Goal: Information Seeking & Learning: Obtain resource

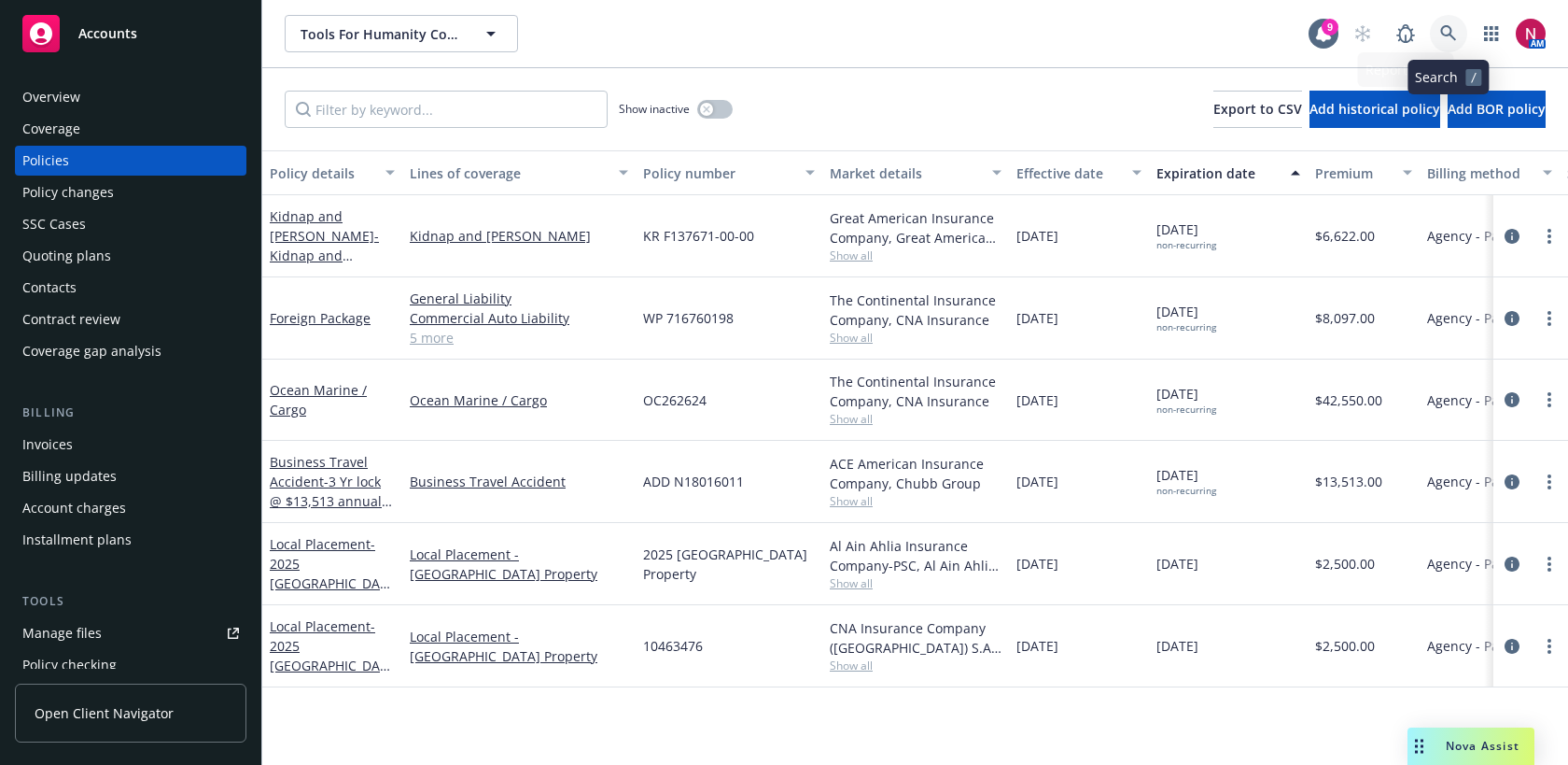
click at [1453, 30] on icon at bounding box center [1448, 33] width 17 height 17
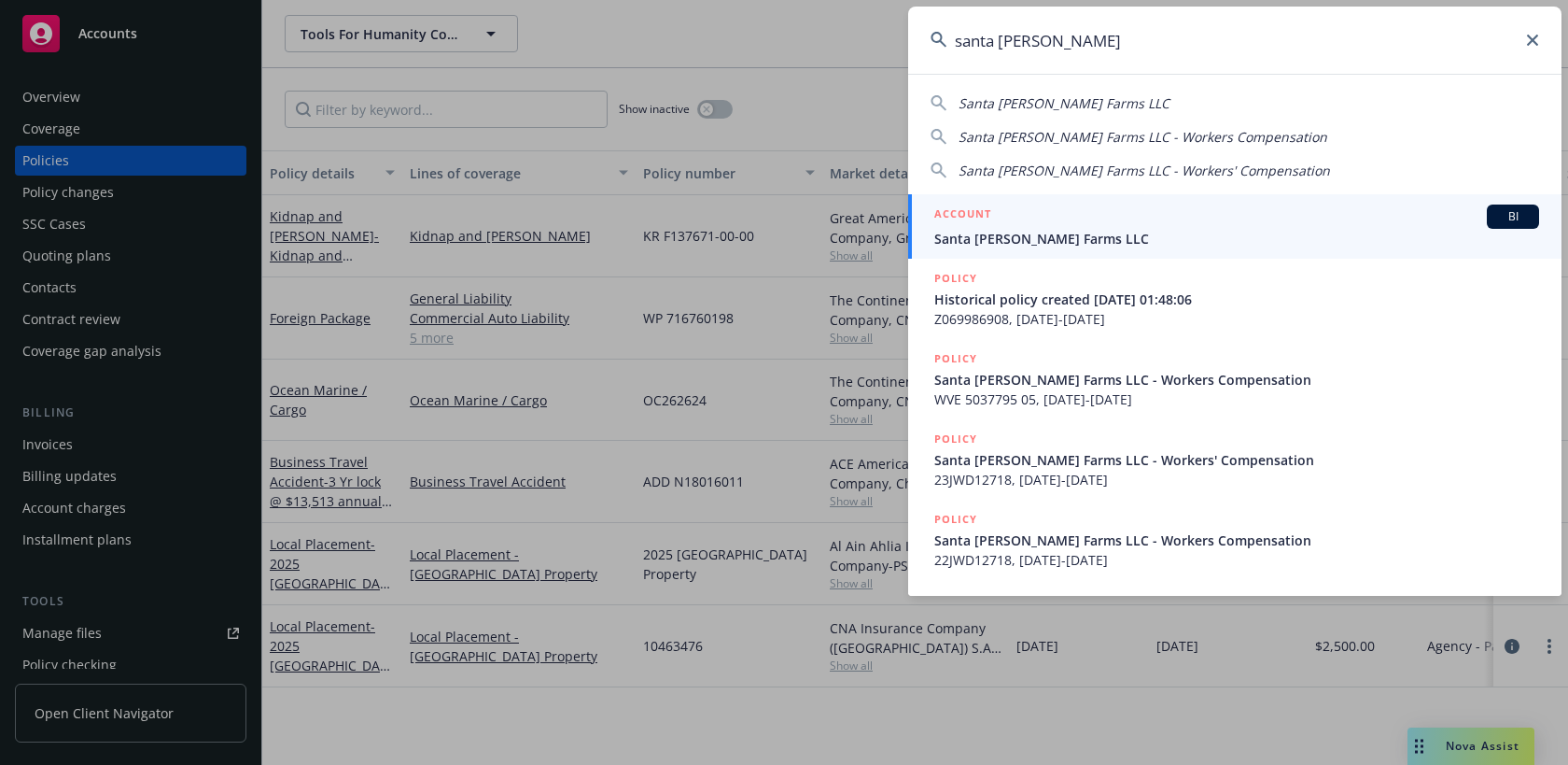
type input "santa rosa berry"
click at [1133, 243] on span "Santa [PERSON_NAME] Farms LLC" at bounding box center [1236, 239] width 605 height 20
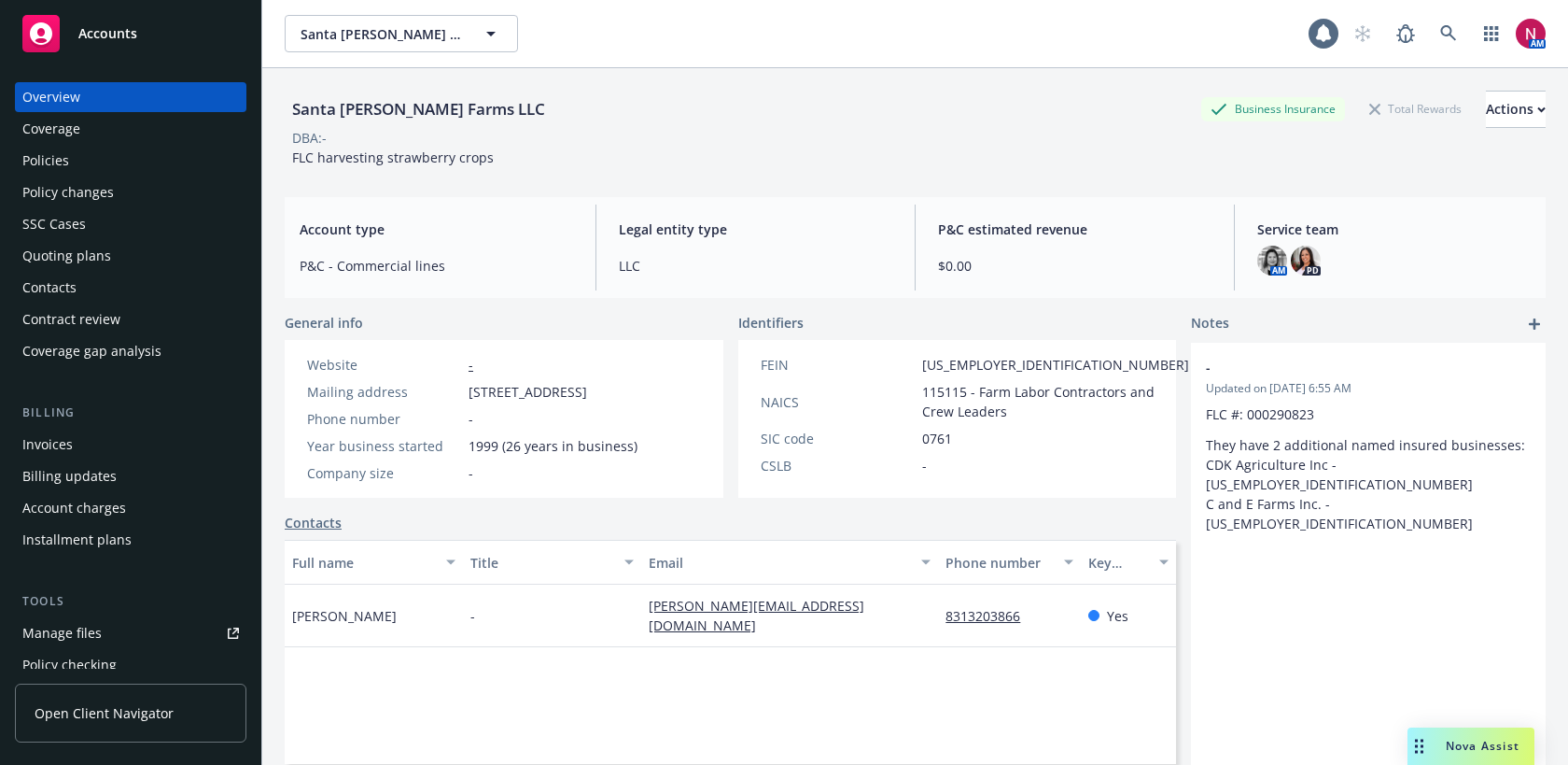
click at [101, 245] on div "Quoting plans" at bounding box center [67, 255] width 89 height 30
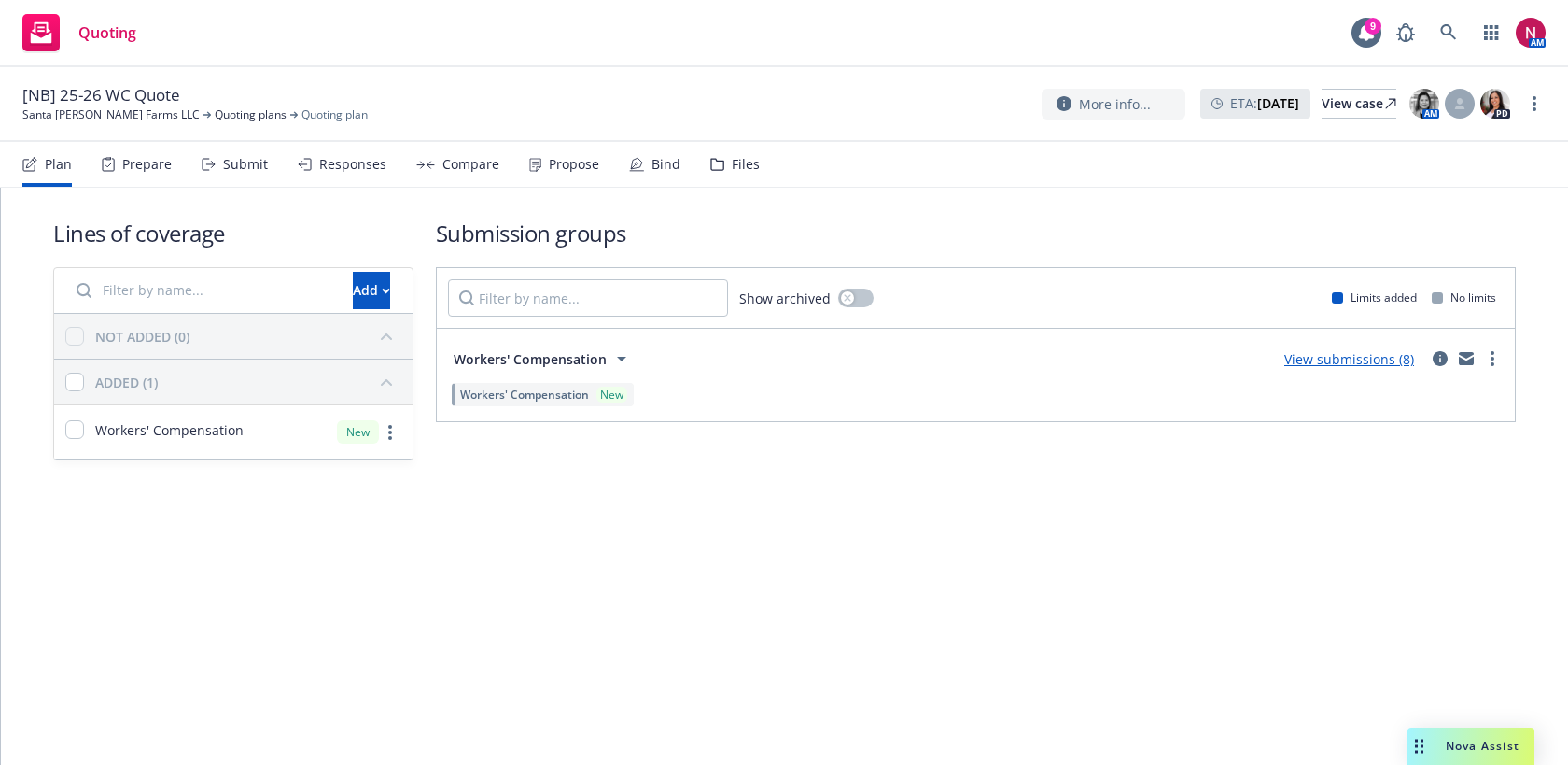
click at [328, 172] on div "Responses" at bounding box center [352, 163] width 67 height 15
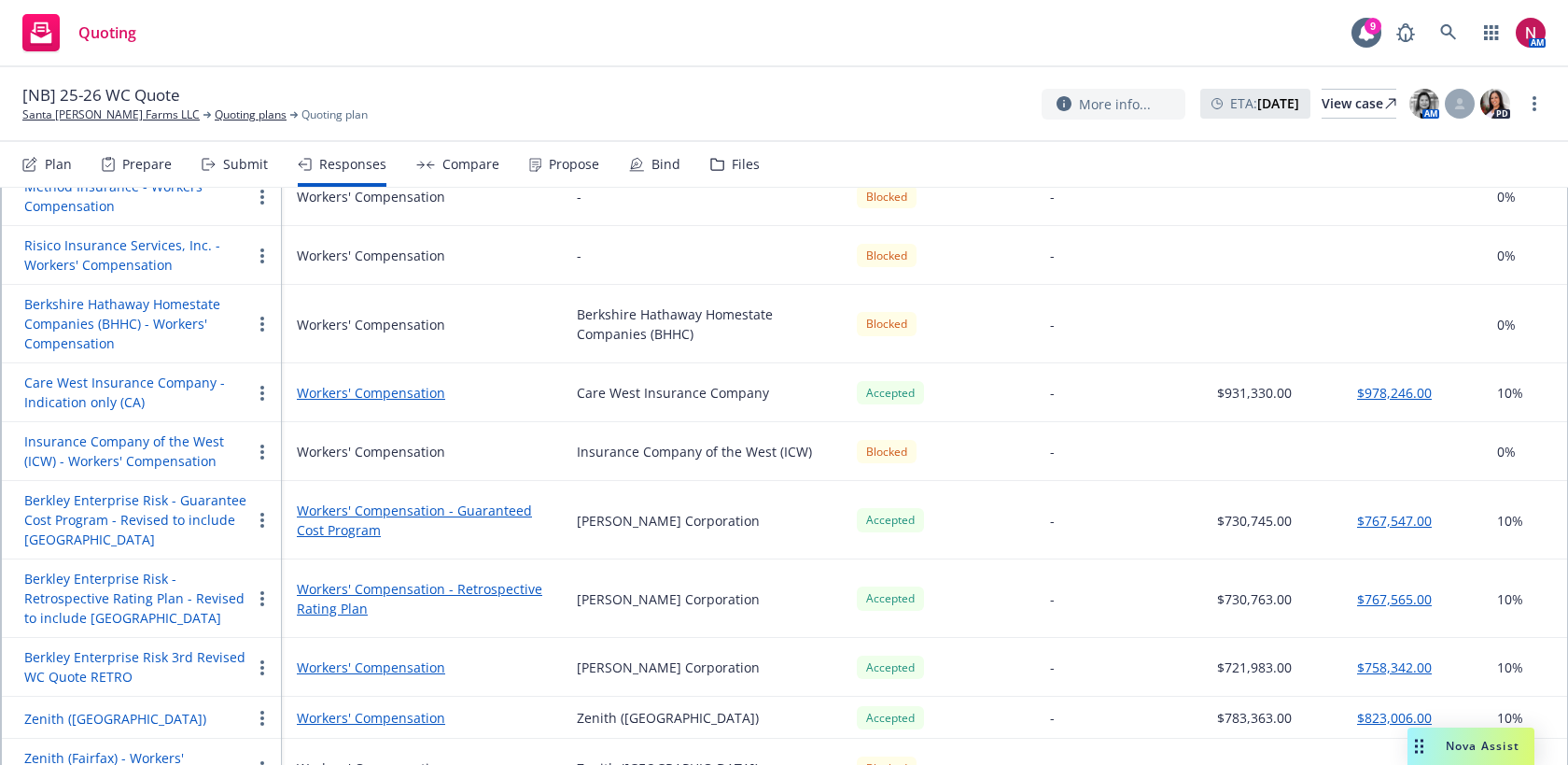
scroll to position [245, 0]
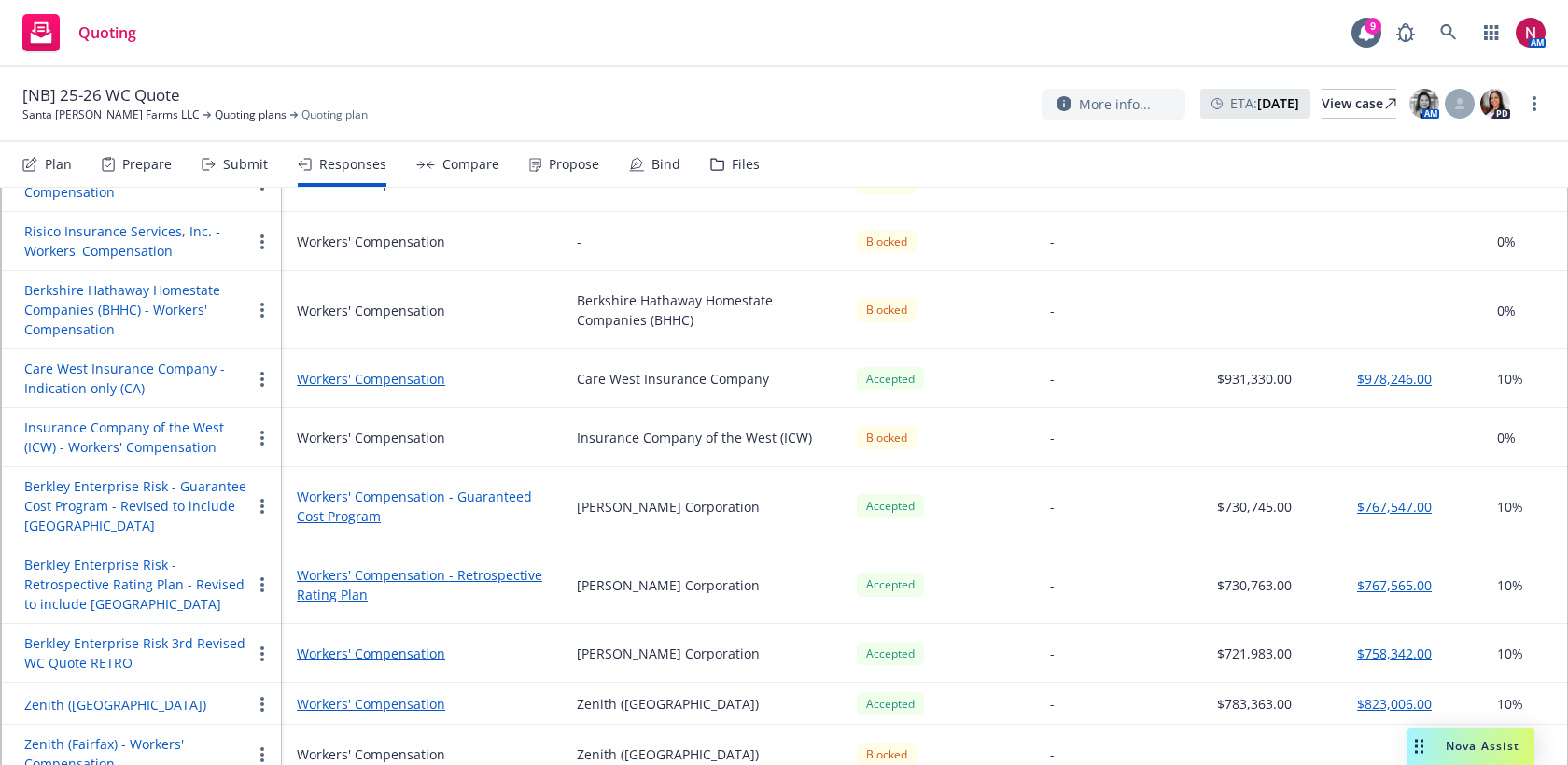
click at [96, 695] on button "Zenith ([GEOGRAPHIC_DATA])" at bounding box center [115, 704] width 182 height 20
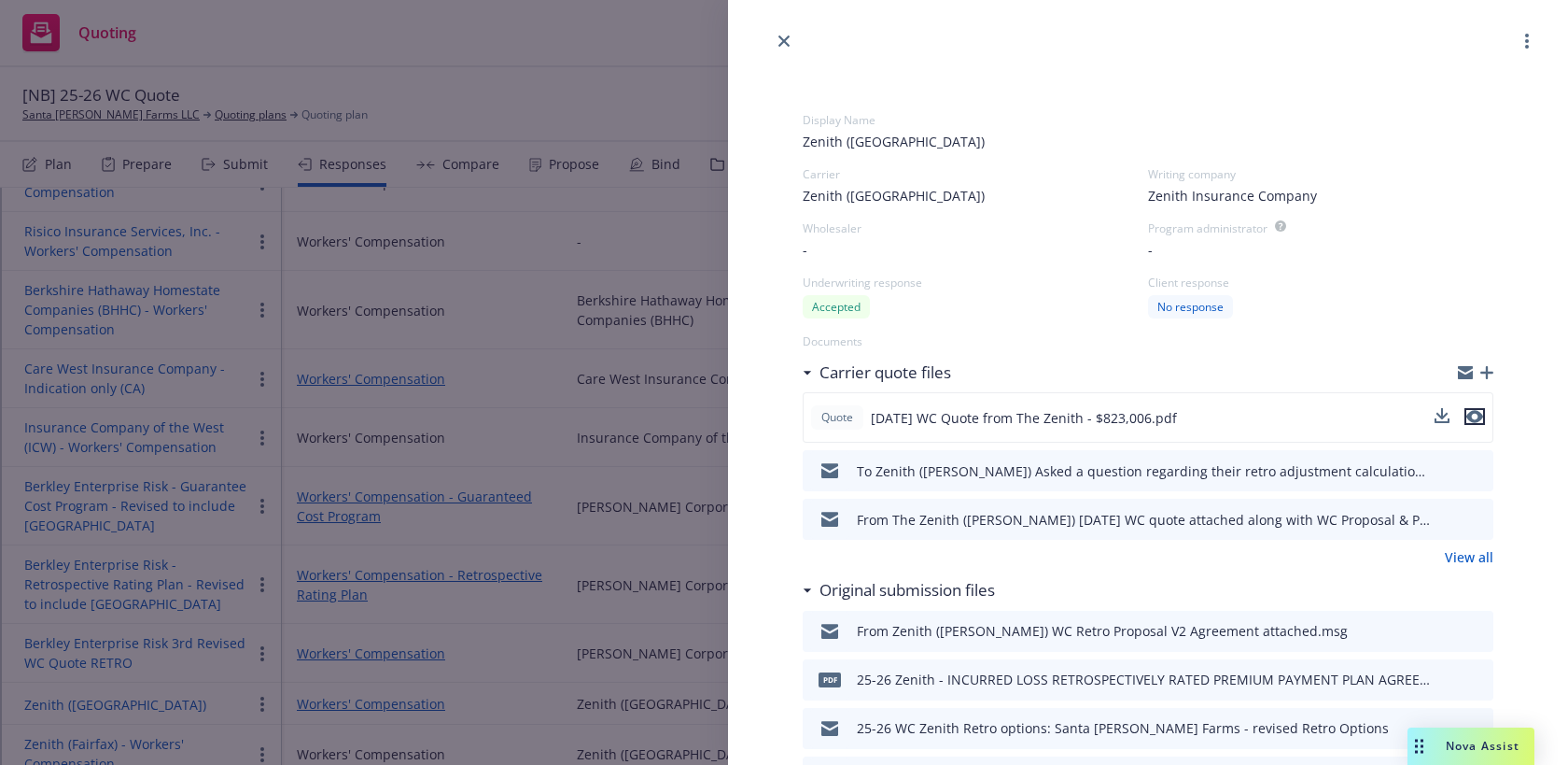
click at [1472, 412] on icon "preview file" at bounding box center [1474, 417] width 17 height 13
click at [779, 42] on icon "close" at bounding box center [784, 40] width 11 height 11
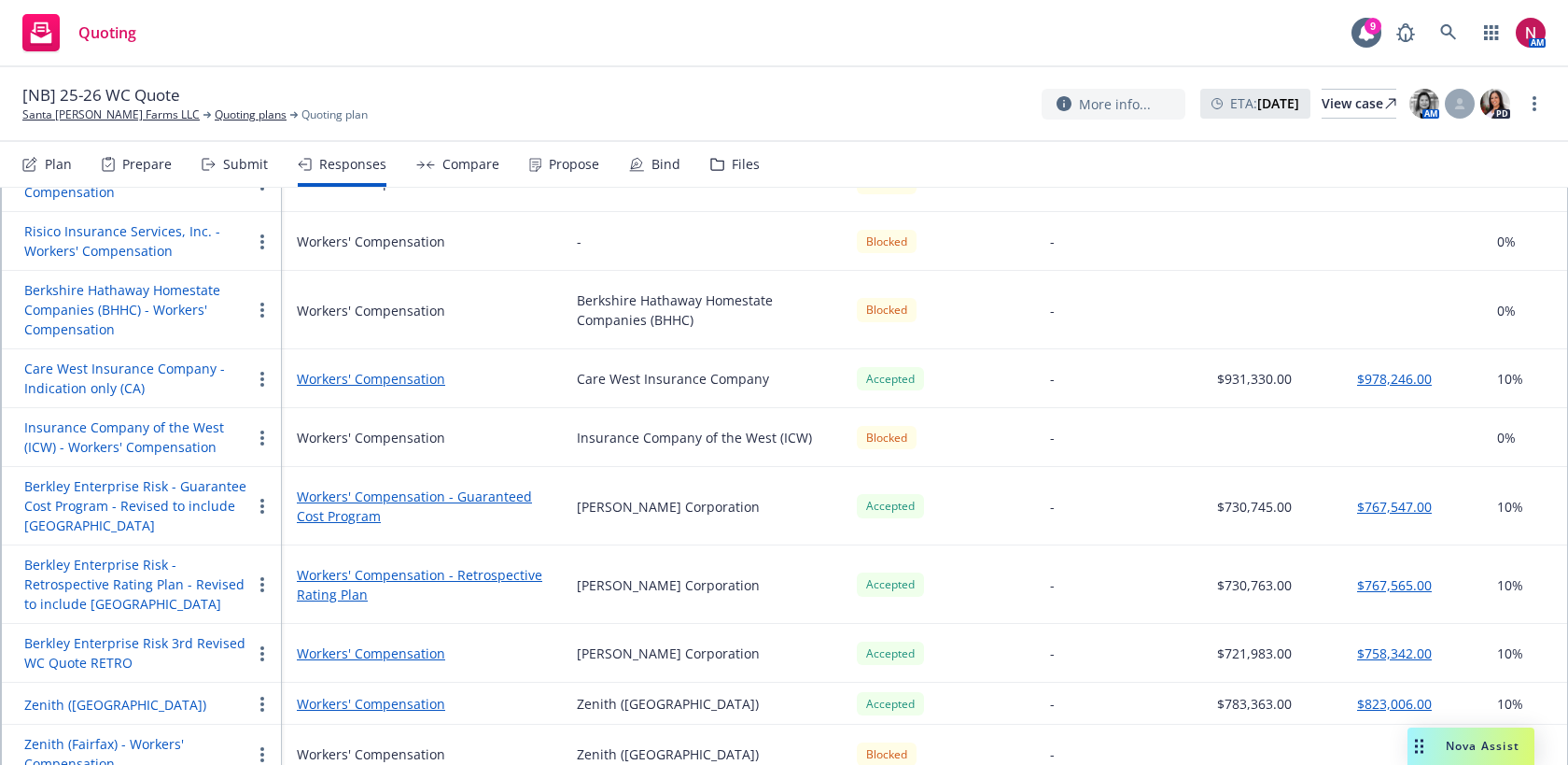
click at [741, 167] on div "Files" at bounding box center [745, 163] width 28 height 15
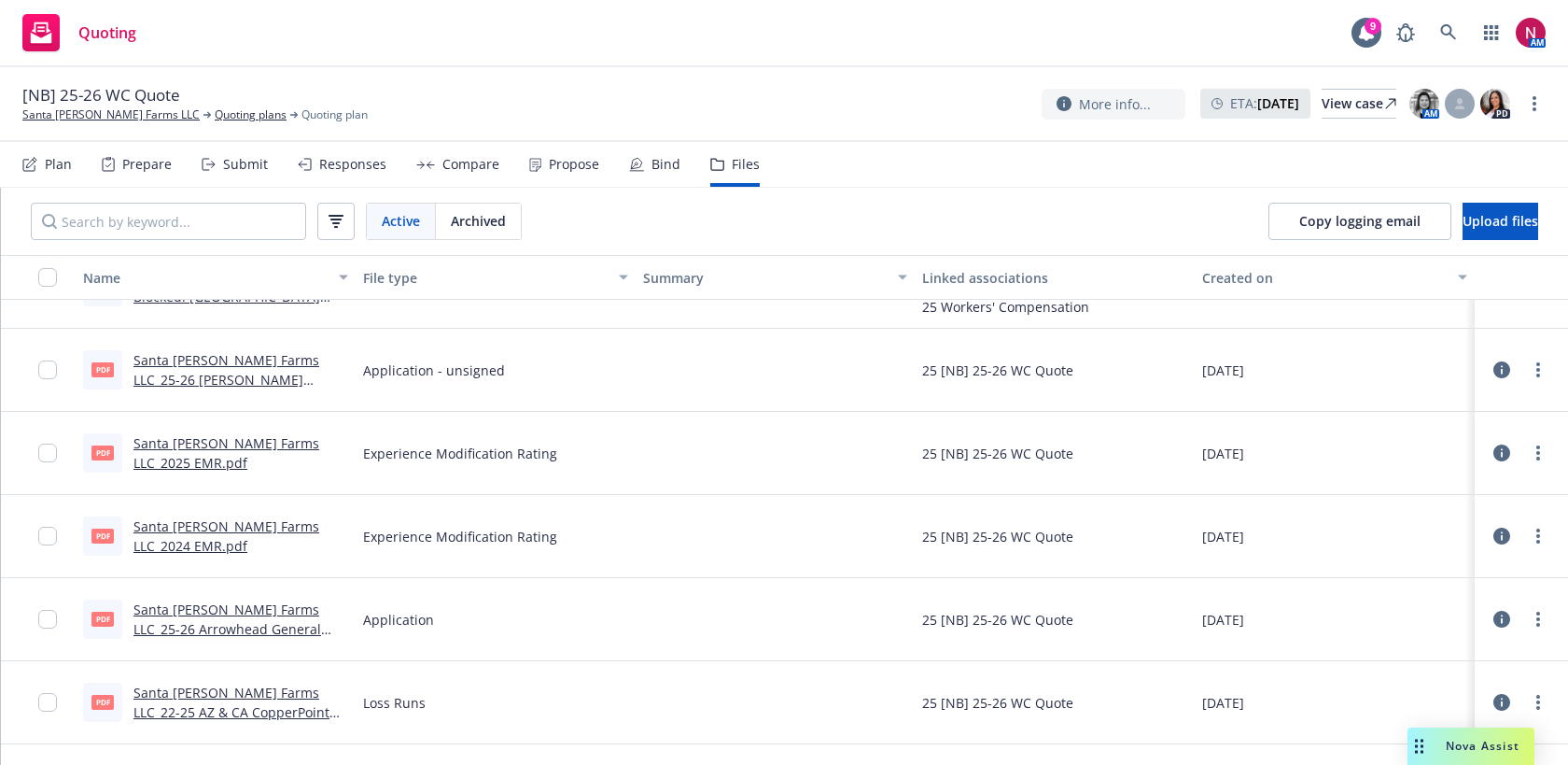
scroll to position [2518, 0]
click at [268, 445] on link "Santa [PERSON_NAME] Farms LLC_2025 EMR.pdf" at bounding box center [226, 455] width 186 height 37
